Goal: Transaction & Acquisition: Purchase product/service

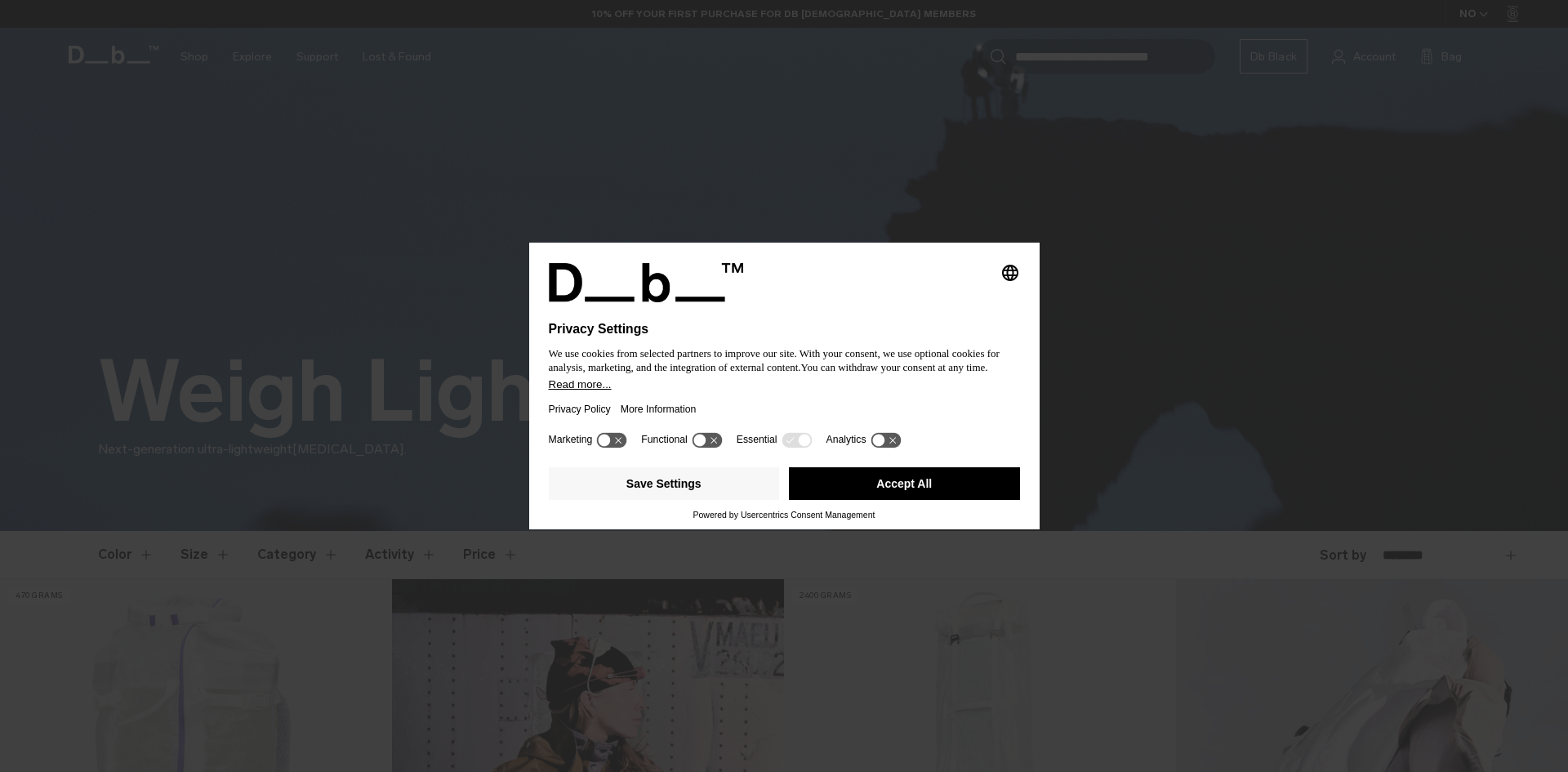
click at [765, 408] on div "Privacy Policy More Information" at bounding box center [784, 409] width 471 height 38
click at [899, 492] on button "Accept All" at bounding box center [905, 483] width 231 height 32
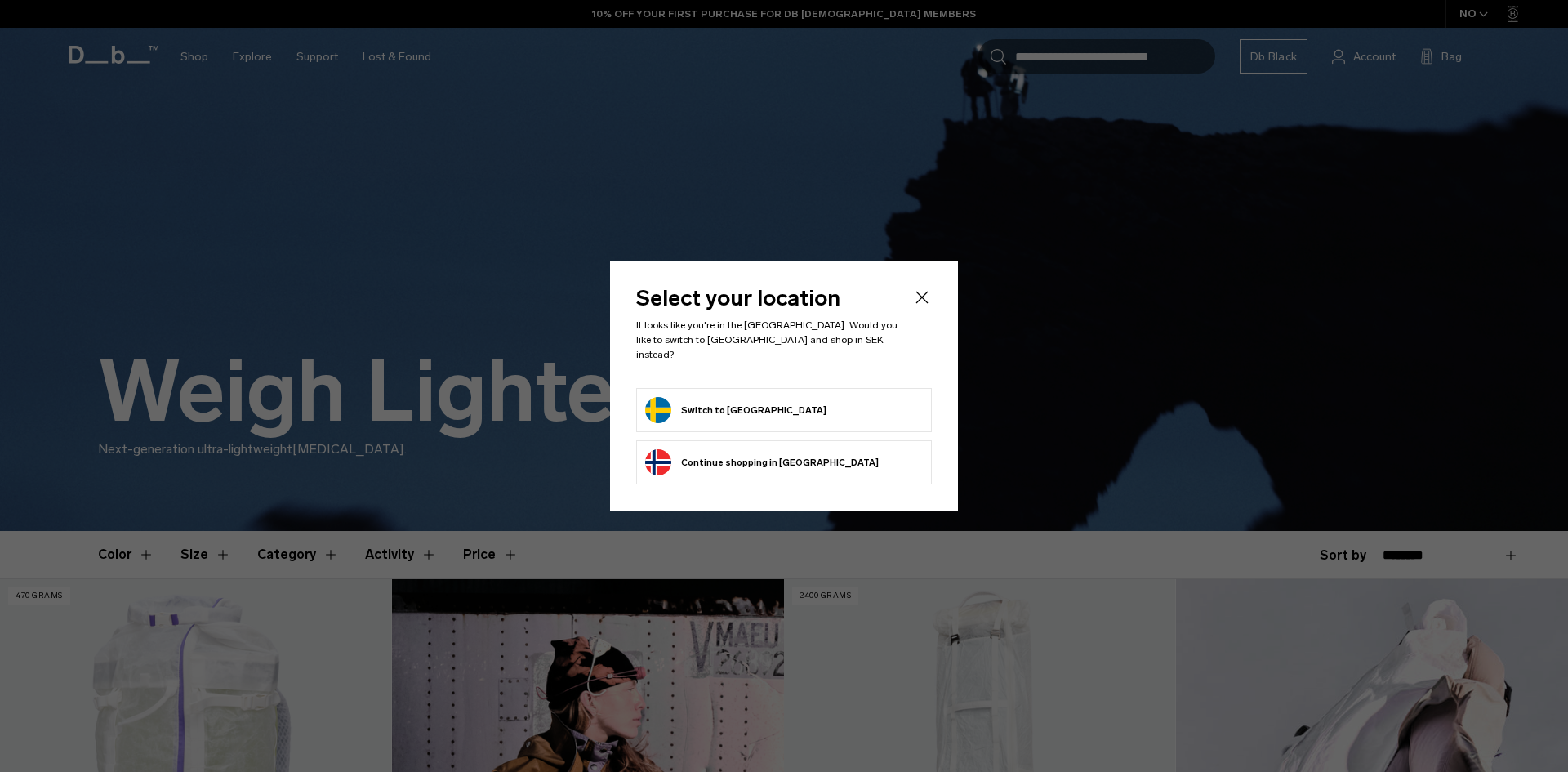
click at [730, 414] on button "Switch to Sweden" at bounding box center [735, 410] width 181 height 27
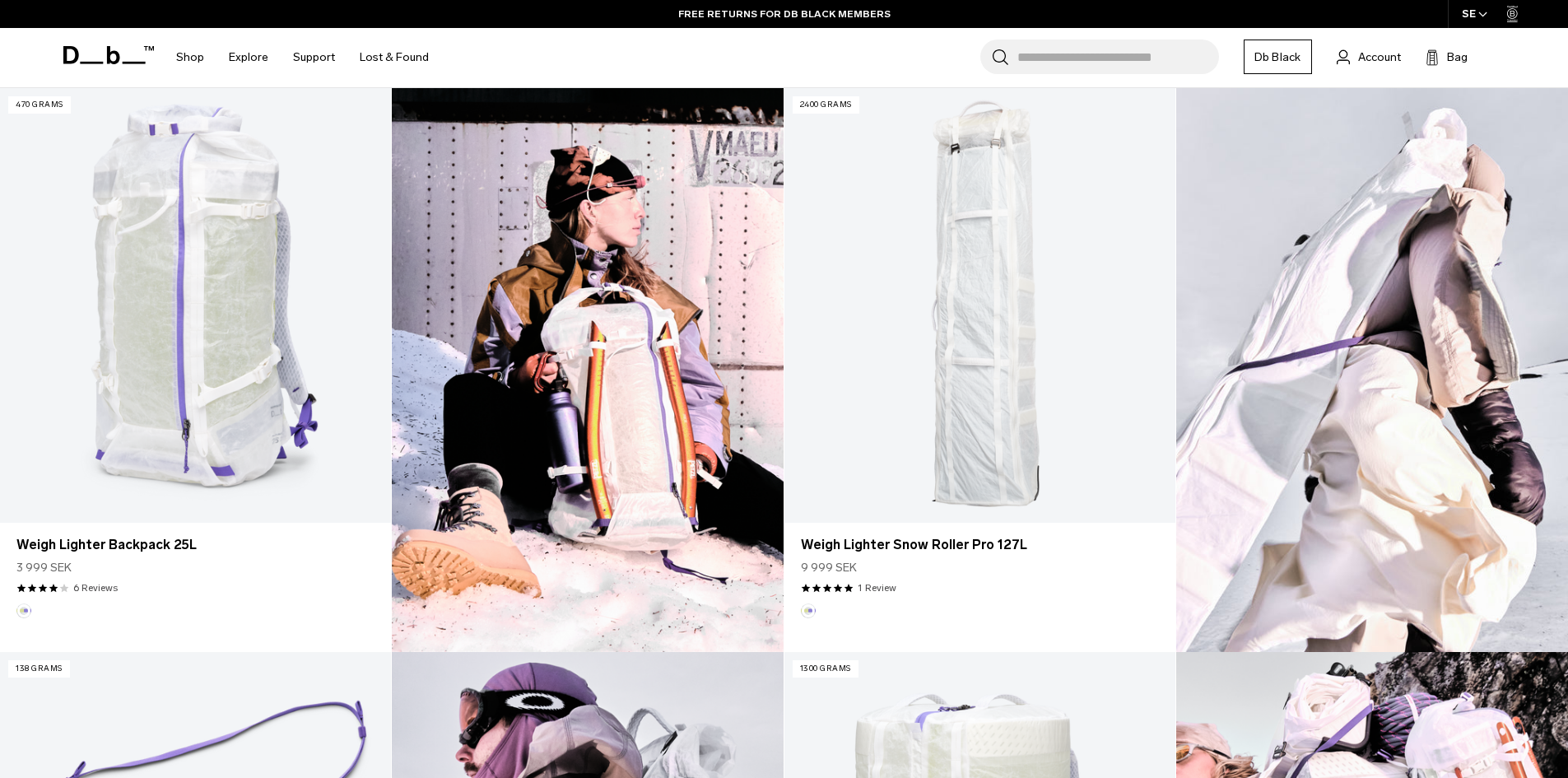
scroll to position [496, 0]
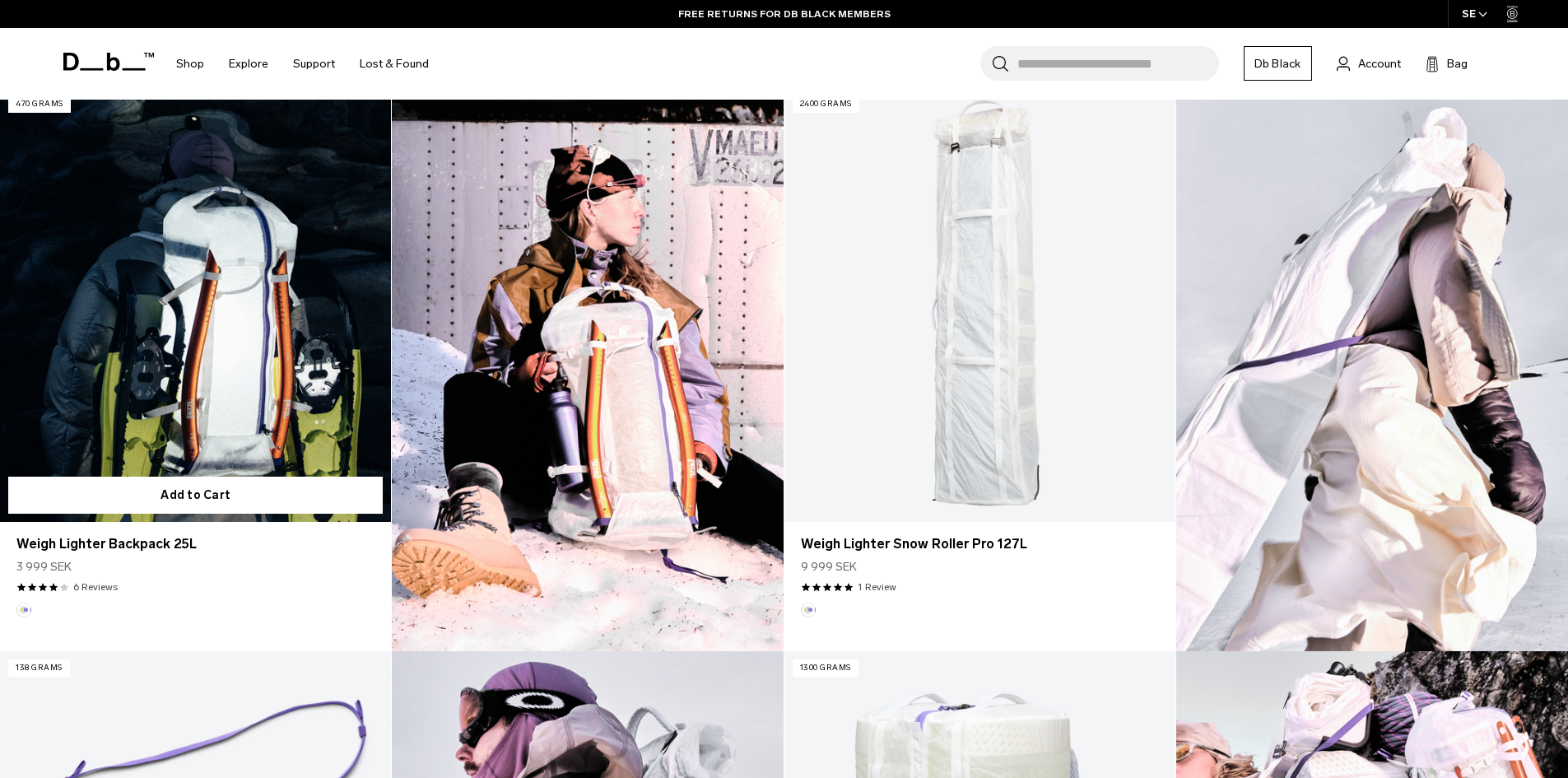
click at [213, 337] on link "Weigh Lighter Backpack 25L" at bounding box center [195, 304] width 391 height 434
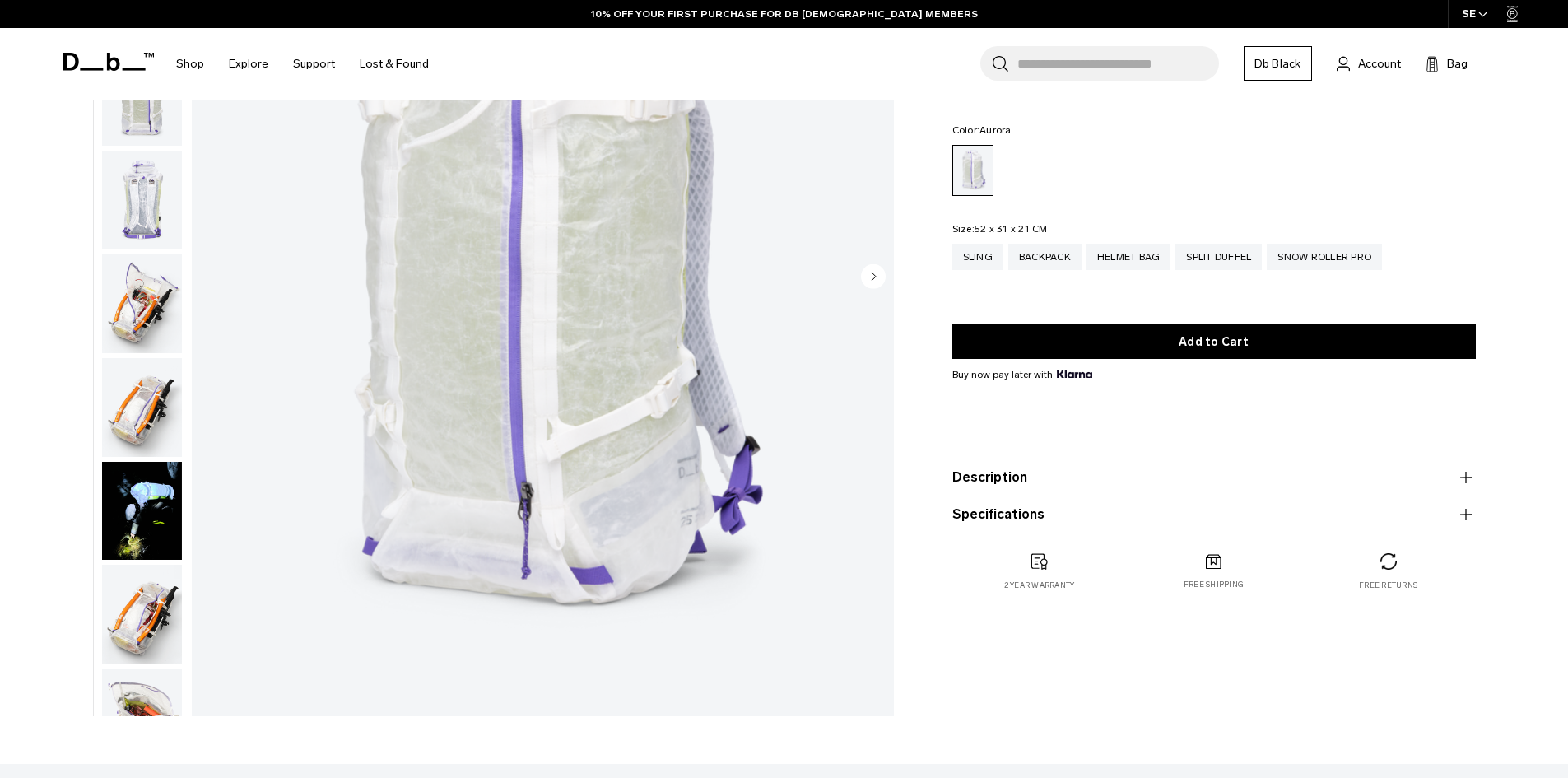
scroll to position [271, 0]
click at [151, 496] on img "button" at bounding box center [142, 511] width 80 height 98
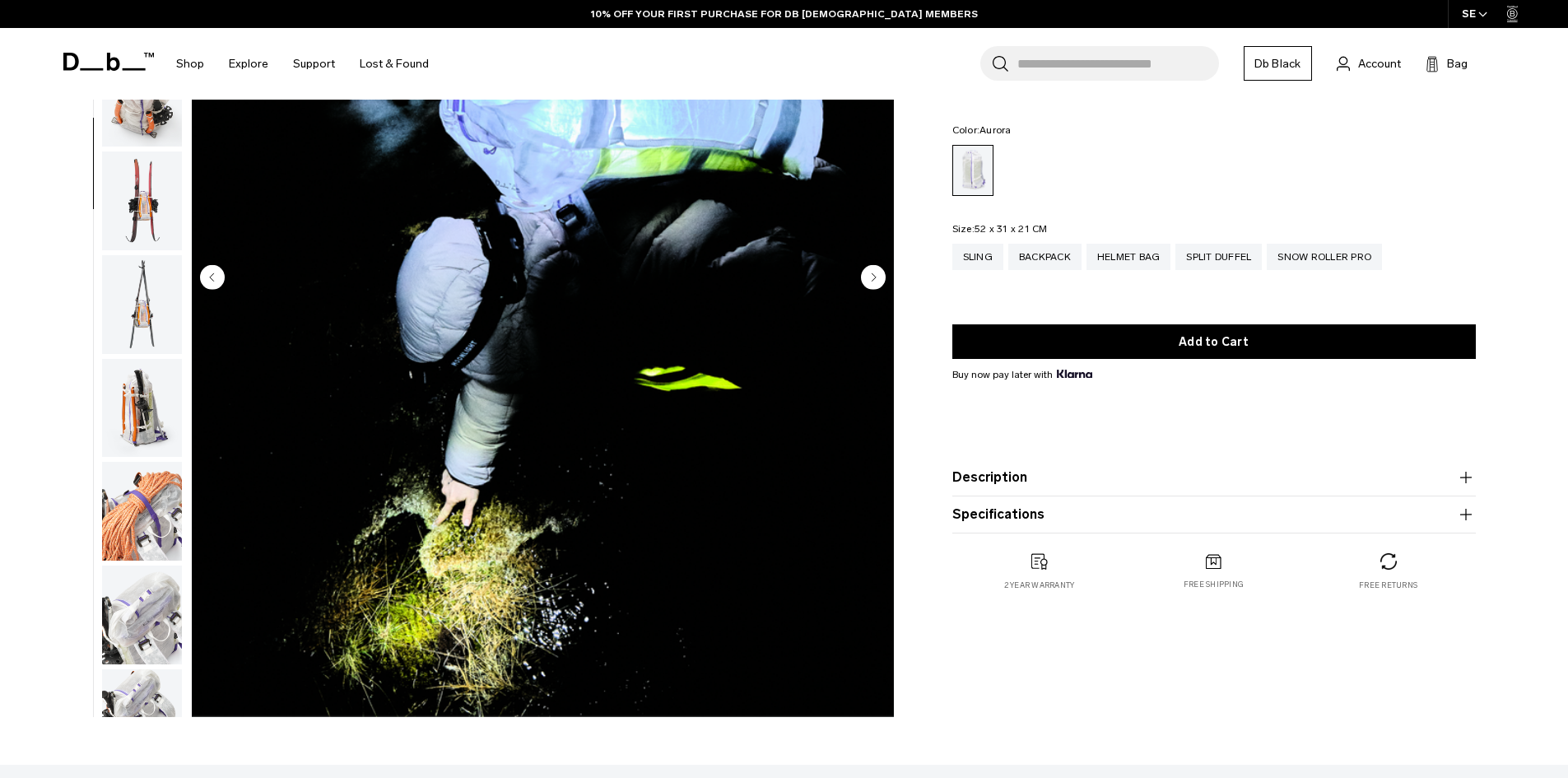
click at [151, 496] on img "button" at bounding box center [142, 511] width 80 height 98
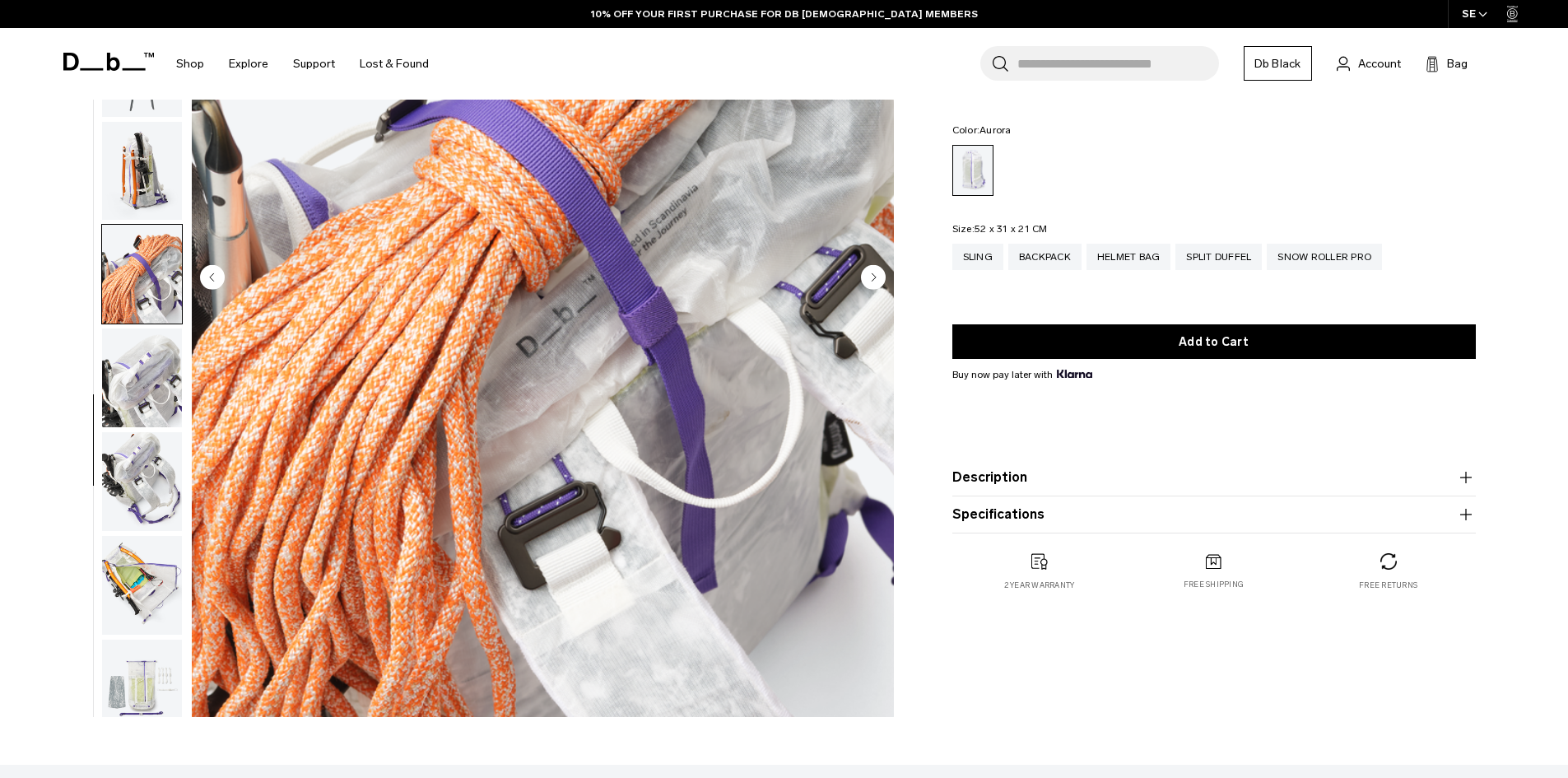
scroll to position [857, 0]
click at [874, 267] on circle "Next slide" at bounding box center [874, 277] width 25 height 25
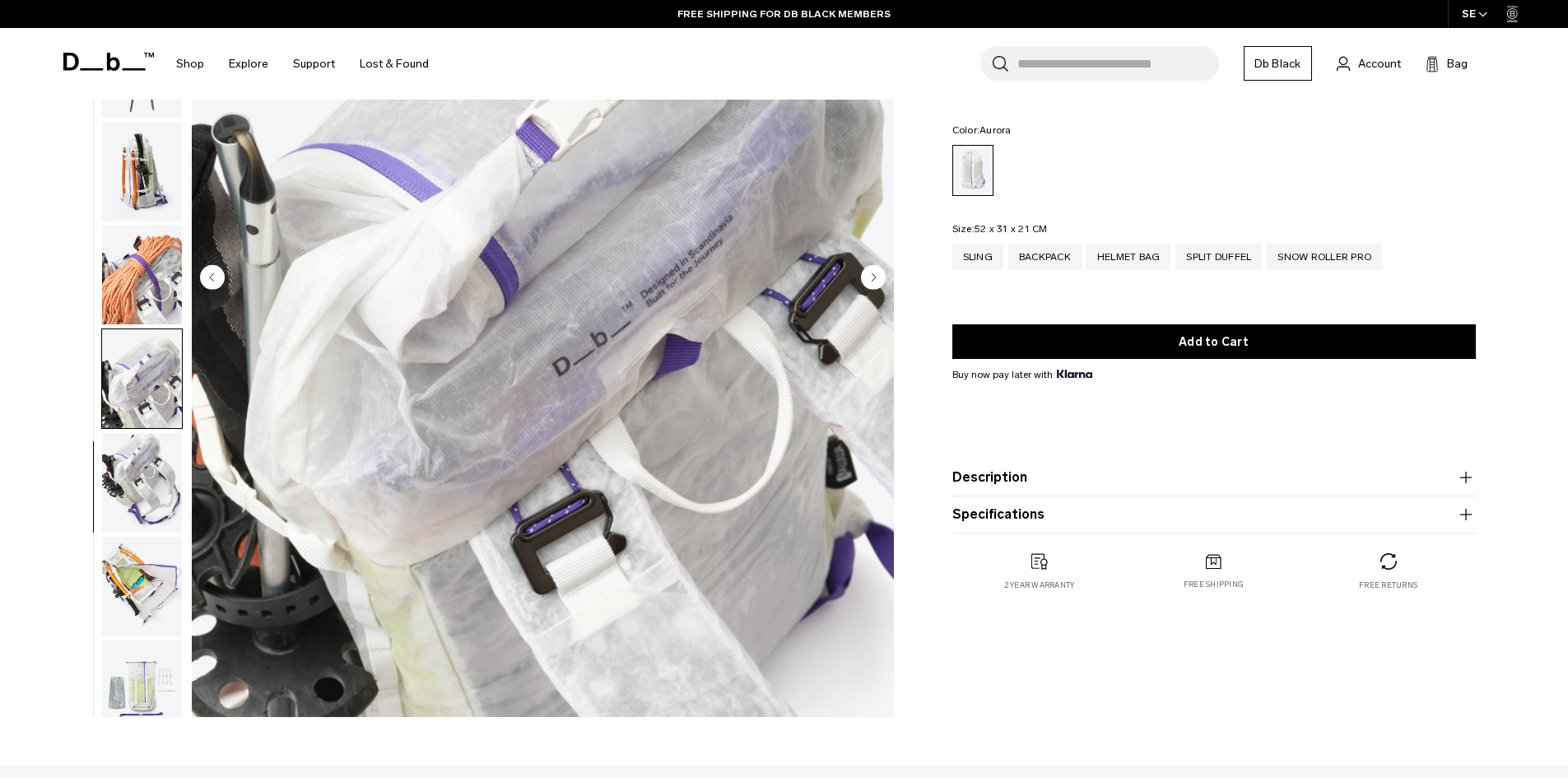
scroll to position [983, 0]
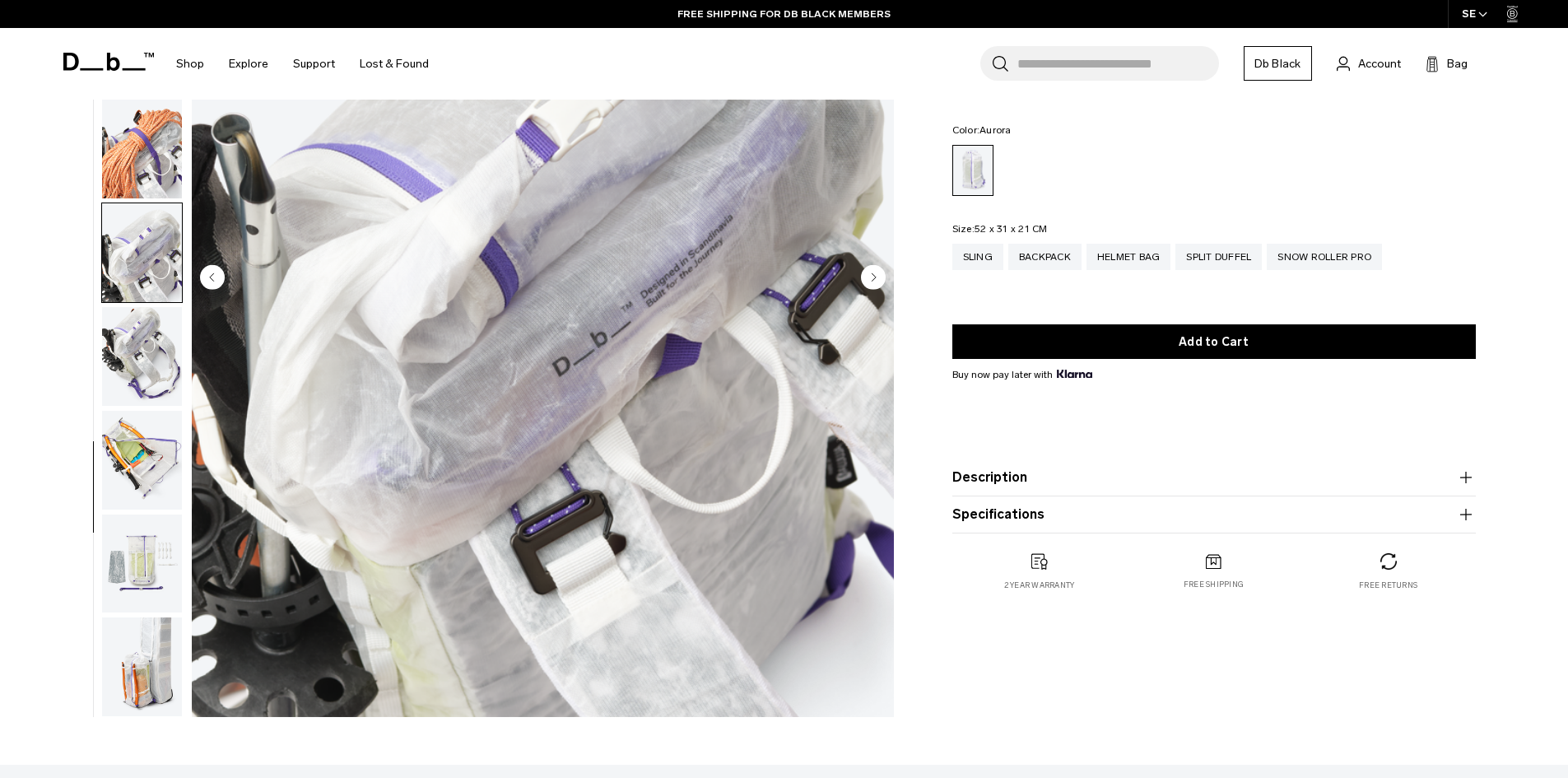
click at [874, 267] on circle "Next slide" at bounding box center [874, 277] width 25 height 25
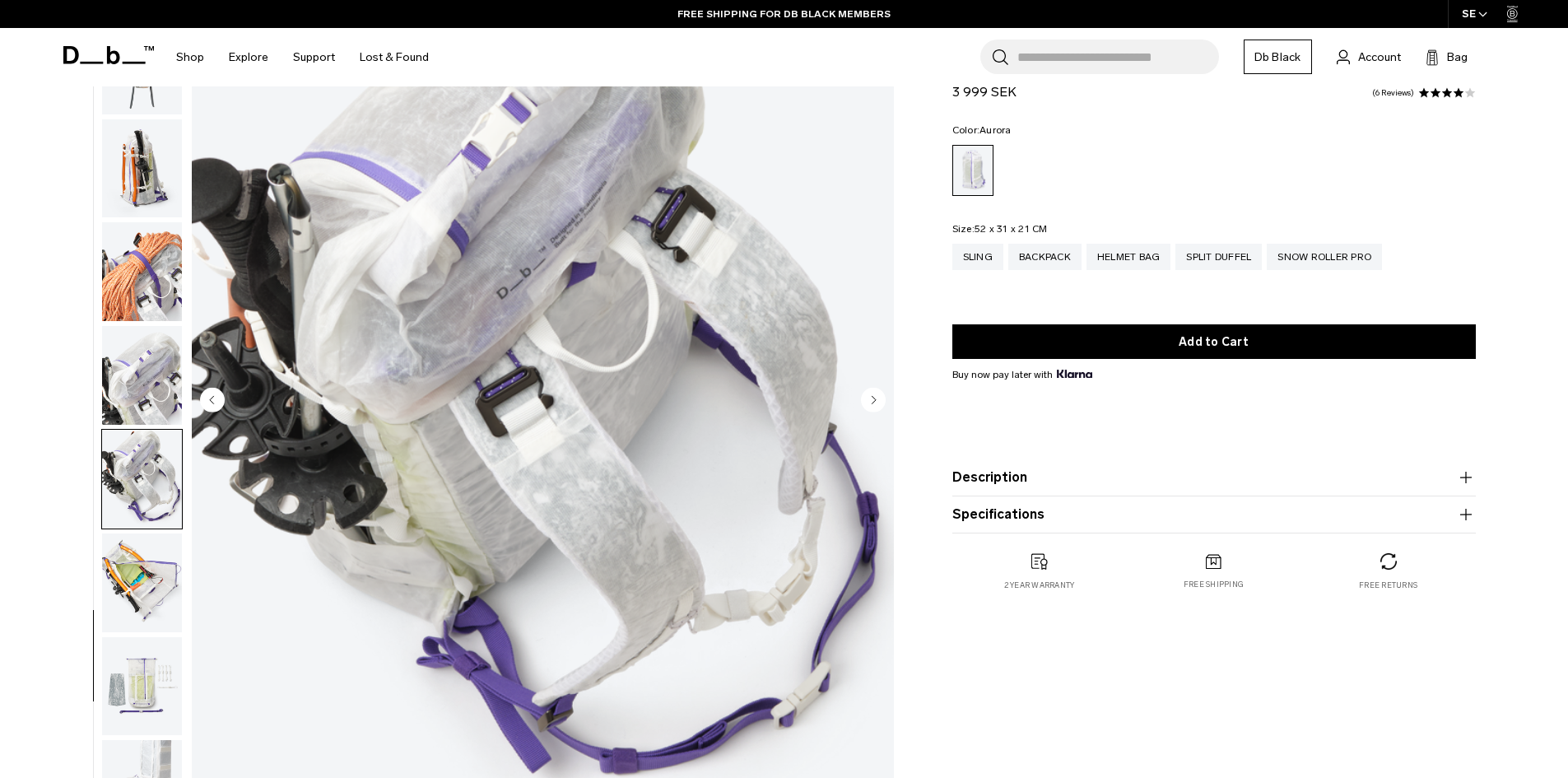
scroll to position [147, 0]
click at [874, 394] on circle "Next slide" at bounding box center [874, 400] width 25 height 25
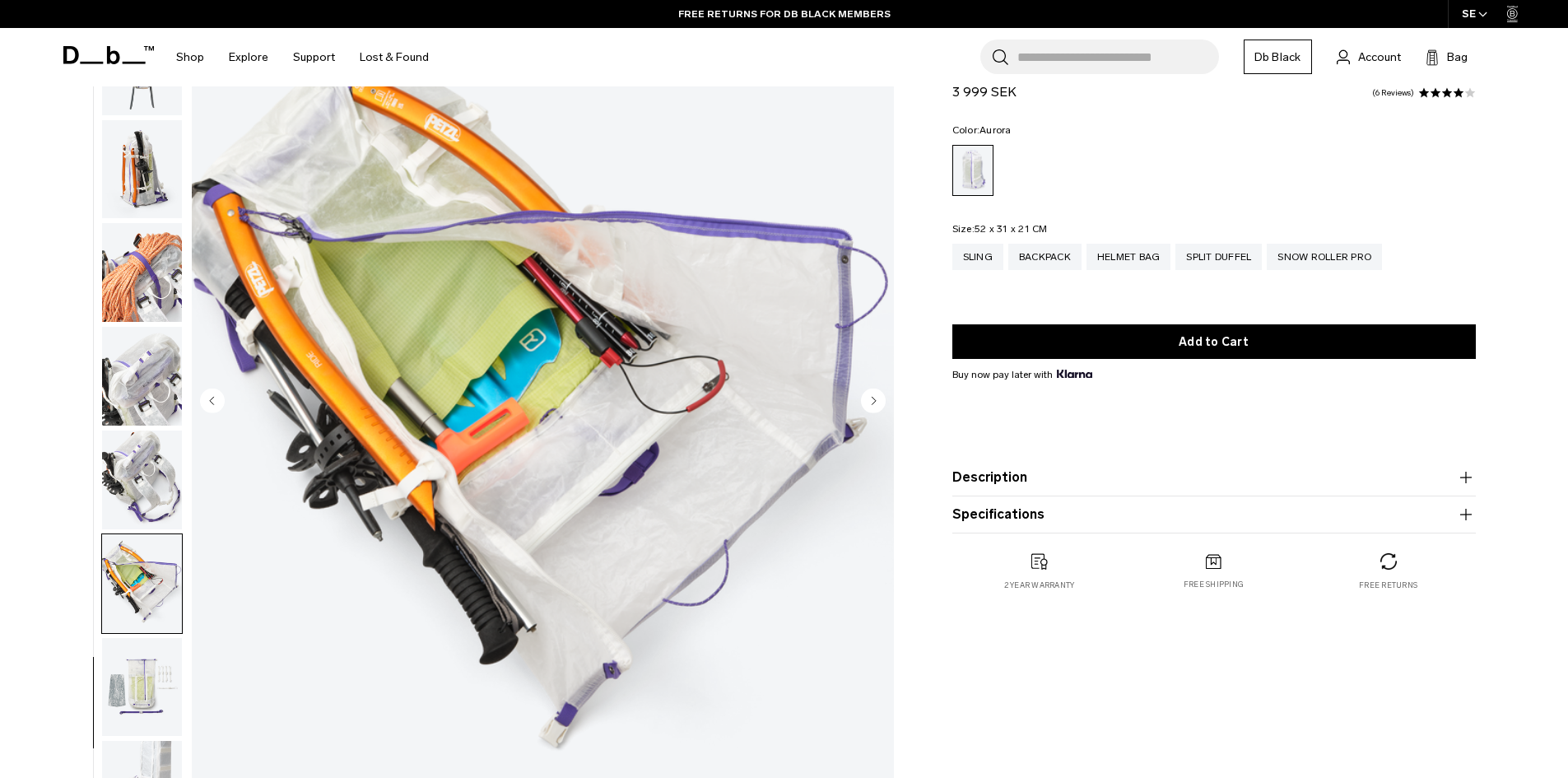
click at [874, 394] on circle "Next slide" at bounding box center [874, 400] width 25 height 25
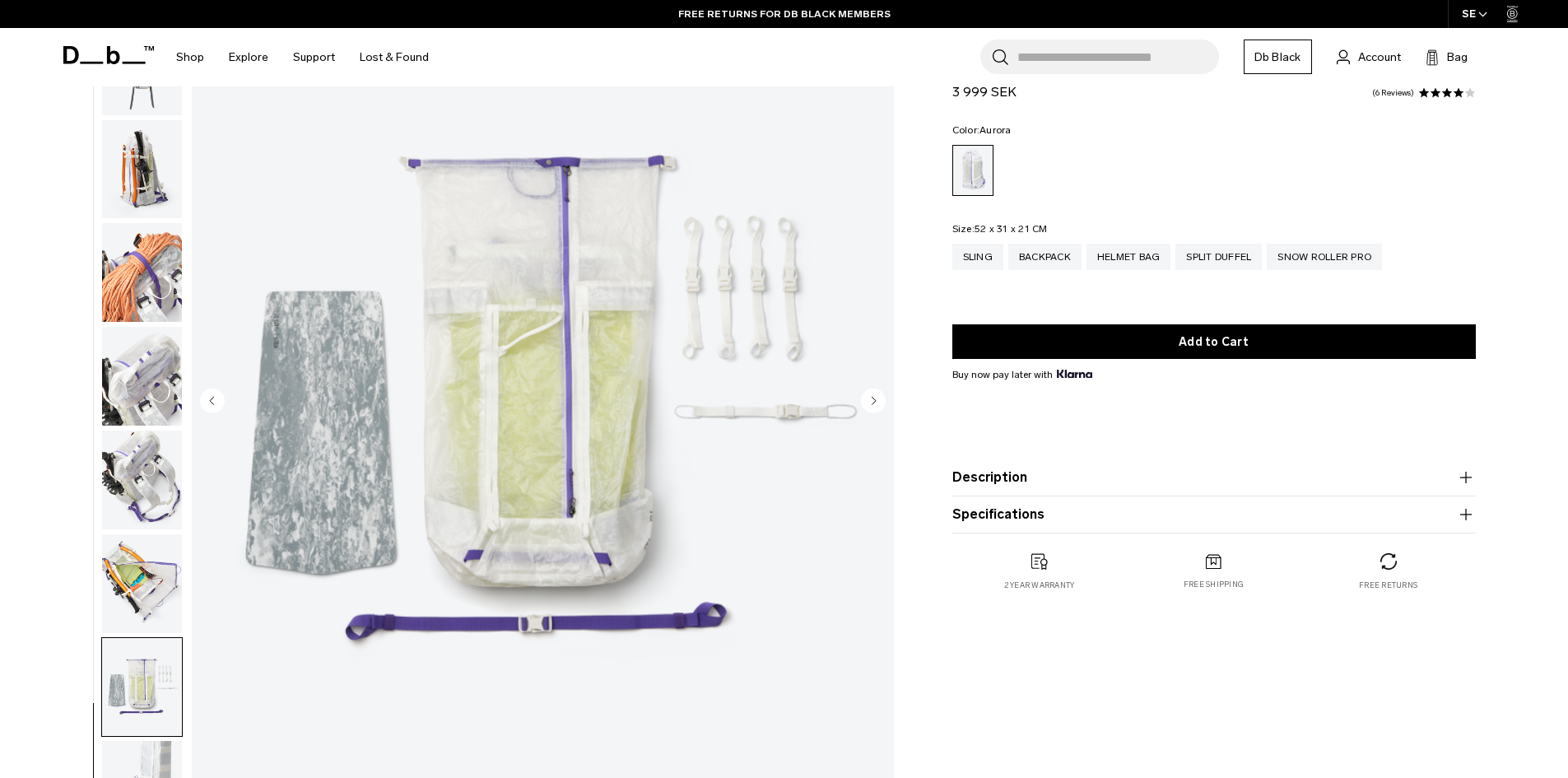
click at [874, 394] on circle "Next slide" at bounding box center [874, 400] width 25 height 25
